Goal: Contribute content

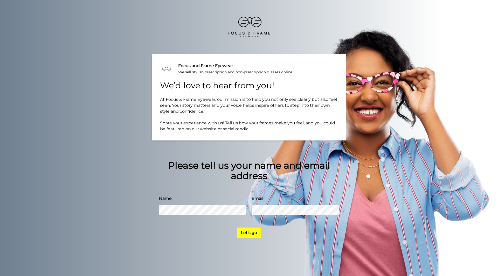
click at [250, 234] on button "Let's go" at bounding box center [249, 233] width 24 height 10
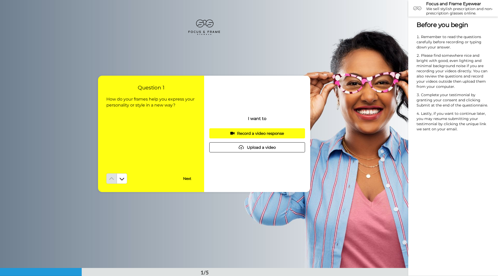
click at [283, 136] on button "Record a video response" at bounding box center [257, 133] width 96 height 10
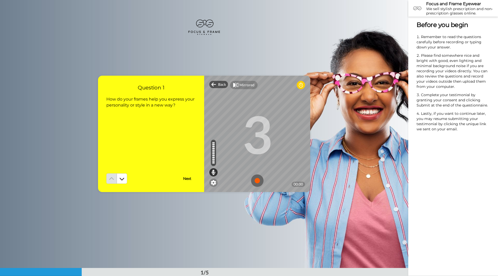
click at [256, 181] on img at bounding box center [257, 180] width 12 height 12
click at [259, 182] on img at bounding box center [257, 180] width 12 height 12
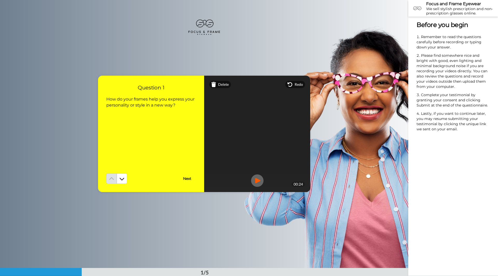
click at [188, 178] on button "Next" at bounding box center [187, 178] width 17 height 10
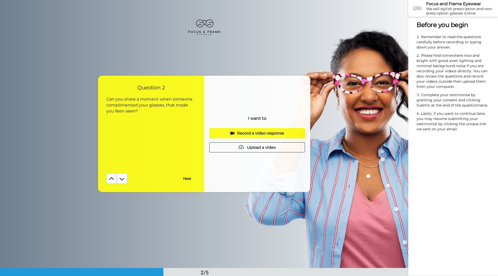
scroll to position [268, 0]
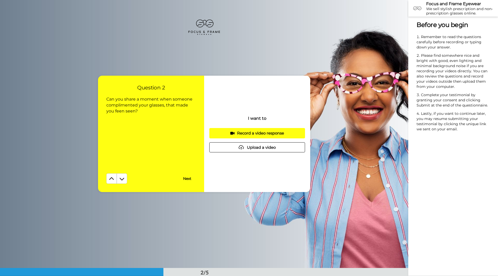
click at [263, 133] on div "Record a video response" at bounding box center [256, 132] width 87 height 5
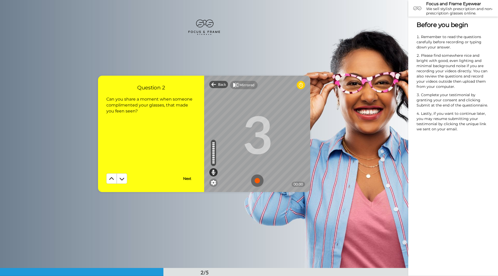
click at [259, 179] on img at bounding box center [257, 180] width 12 height 12
click at [253, 179] on img at bounding box center [257, 180] width 12 height 12
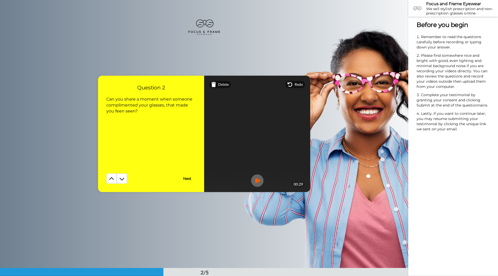
click at [190, 180] on button "Next" at bounding box center [187, 178] width 17 height 10
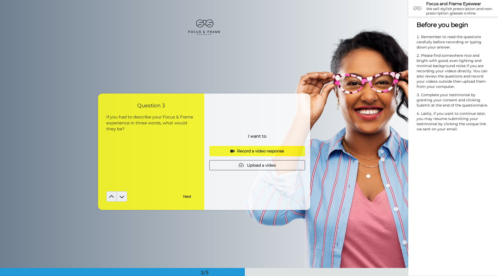
scroll to position [536, 0]
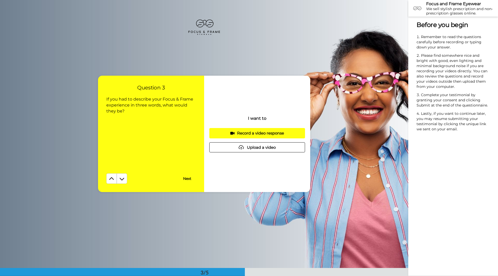
click at [270, 131] on div "Record a video response" at bounding box center [256, 132] width 87 height 5
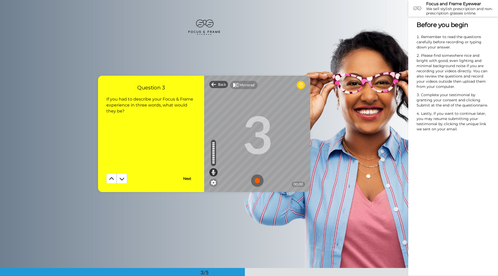
click at [258, 178] on img at bounding box center [257, 180] width 12 height 12
click at [257, 179] on img at bounding box center [257, 180] width 12 height 12
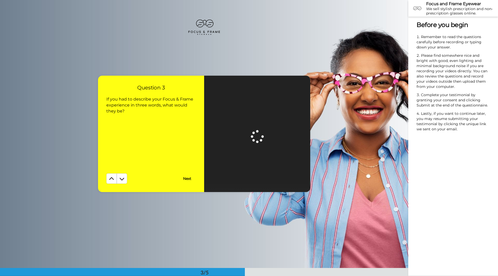
click at [183, 180] on button "Next" at bounding box center [187, 178] width 17 height 10
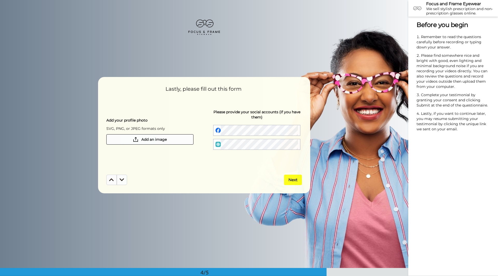
scroll to position [804, 0]
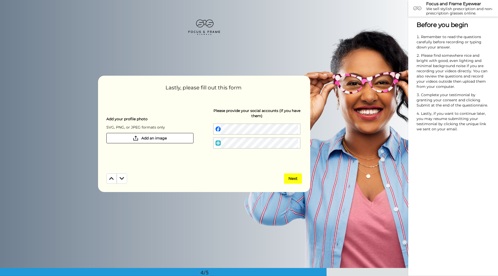
click at [159, 137] on span "Add an image" at bounding box center [153, 138] width 25 height 5
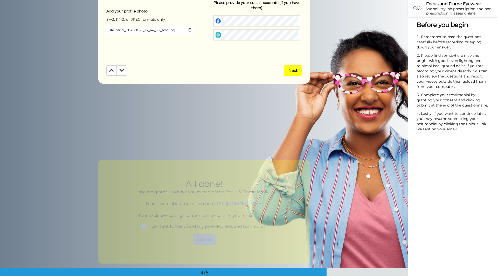
scroll to position [0, 2]
click at [290, 67] on button "Next" at bounding box center [293, 70] width 18 height 10
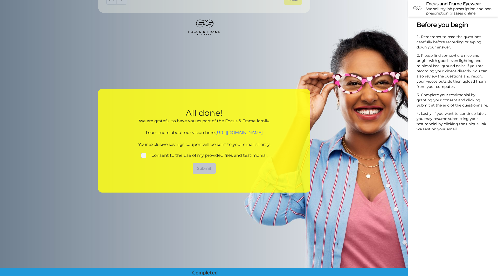
scroll to position [990, 0]
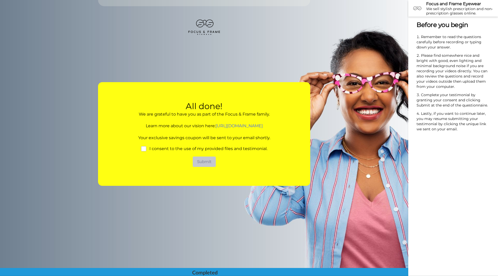
click at [157, 151] on span "I consent to the use of my provided files and testimonial." at bounding box center [208, 148] width 118 height 5
click at [143, 151] on span at bounding box center [143, 148] width 5 height 5
click at [198, 163] on button "Submit" at bounding box center [204, 162] width 23 height 10
